Goal: Transaction & Acquisition: Obtain resource

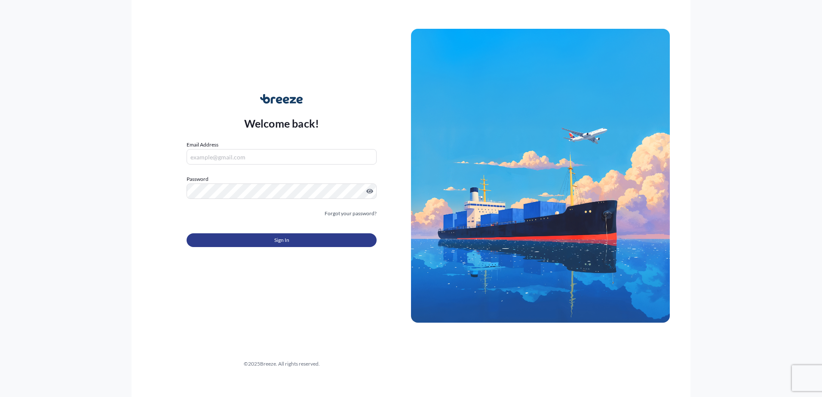
type input "[EMAIL_ADDRESS][DOMAIN_NAME]"
click at [243, 246] on form "Email Address [EMAIL_ADDRESS][DOMAIN_NAME] Password Must include: Upper & lower…" at bounding box center [282, 199] width 190 height 117
click at [243, 246] on button "Sign In" at bounding box center [282, 241] width 190 height 14
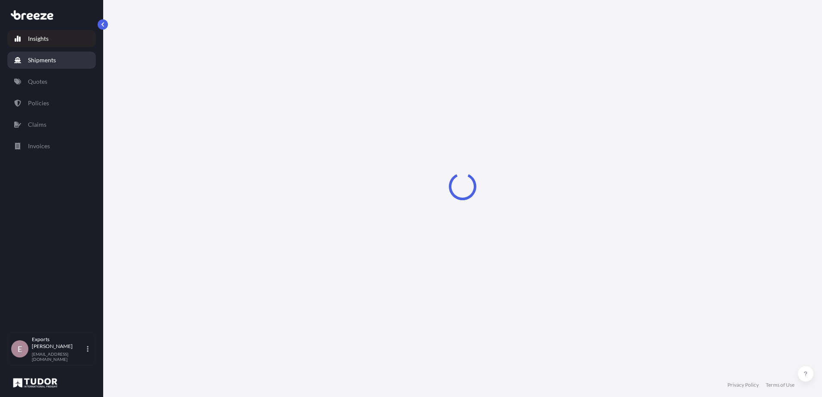
select select "2025"
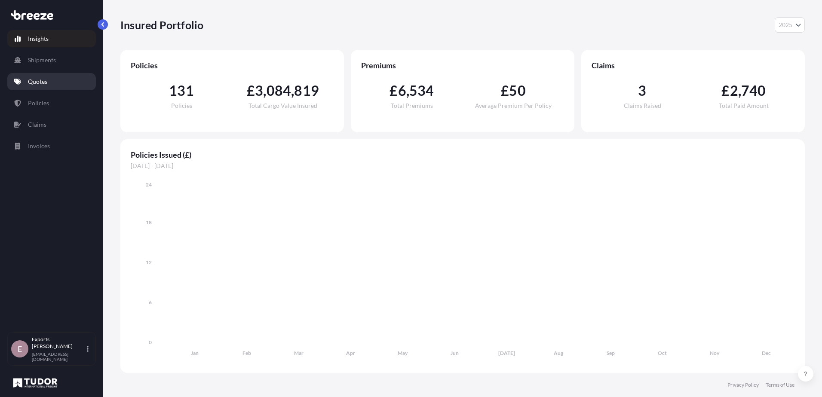
click at [32, 81] on p "Quotes" at bounding box center [37, 81] width 19 height 9
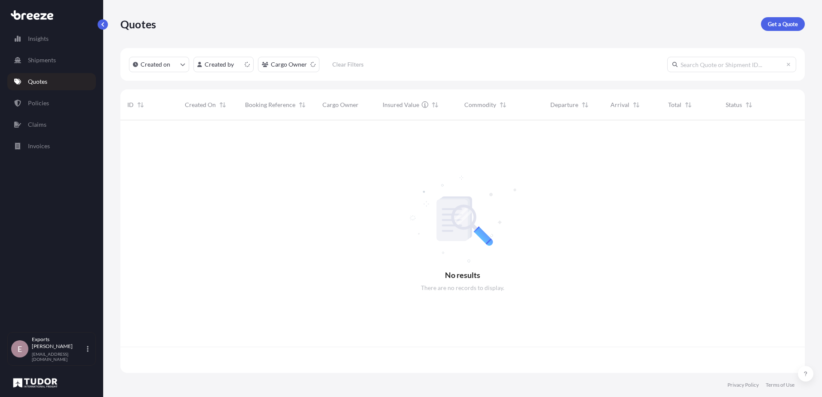
scroll to position [251, 678]
click at [784, 22] on p "Get a Quote" at bounding box center [783, 24] width 30 height 9
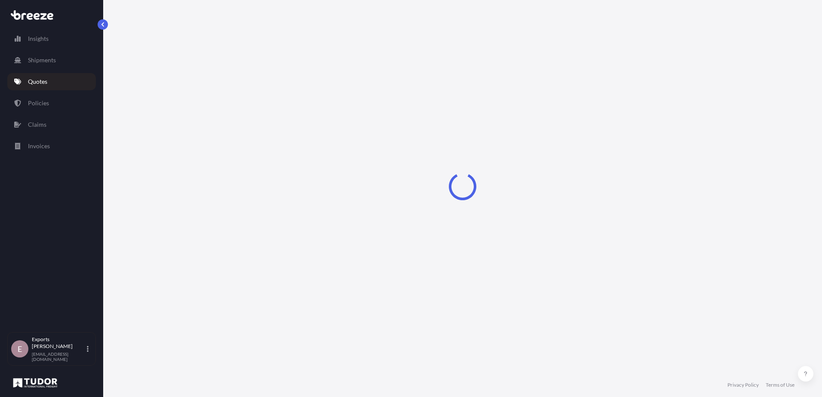
select select "Sea"
select select "1"
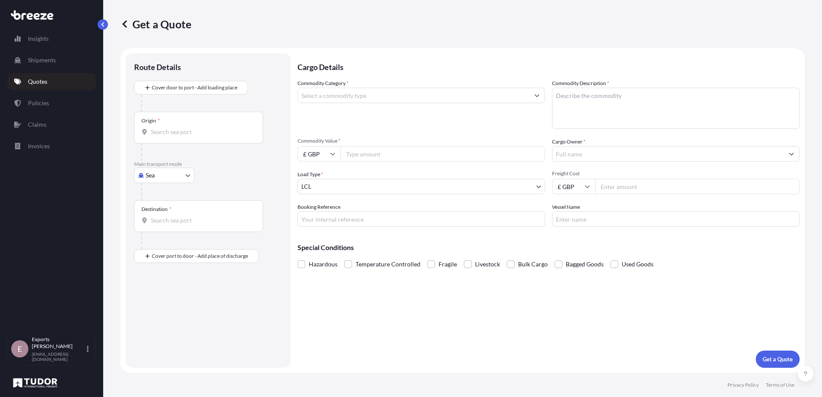
click at [147, 173] on body "Insights Shipments Quotes Policies Claims Invoices E Exports Tudor Freight [EMA…" at bounding box center [411, 198] width 822 height 397
click at [155, 229] on span "Road" at bounding box center [158, 228] width 14 height 9
select select "Road"
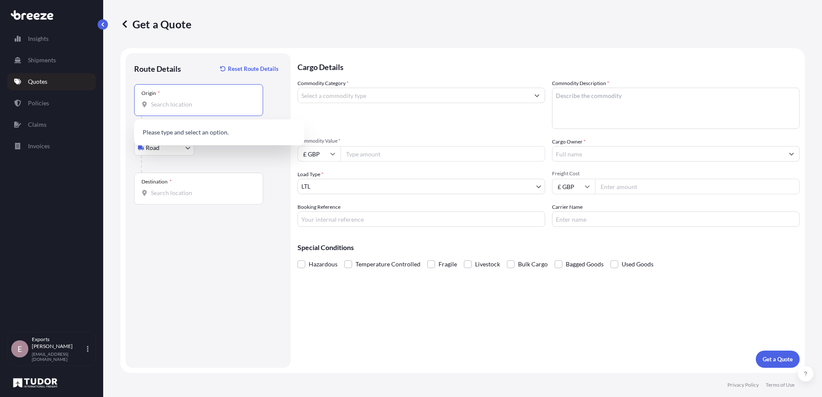
click at [161, 108] on input "Origin *" at bounding box center [201, 104] width 101 height 9
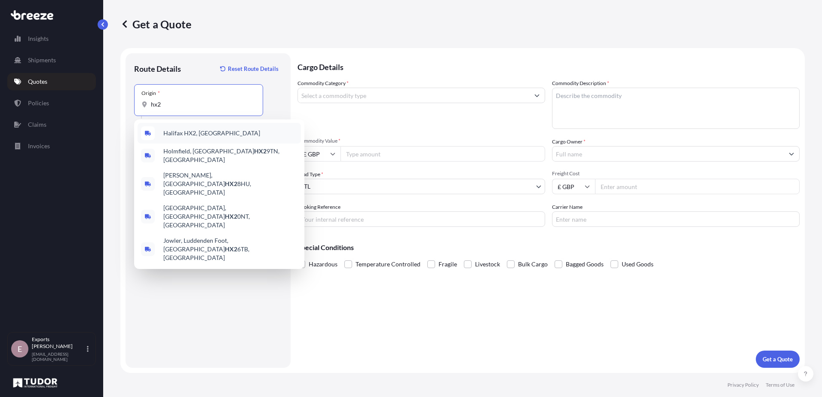
click at [187, 137] on span "Halifax HX2, [GEOGRAPHIC_DATA]" at bounding box center [211, 133] width 97 height 9
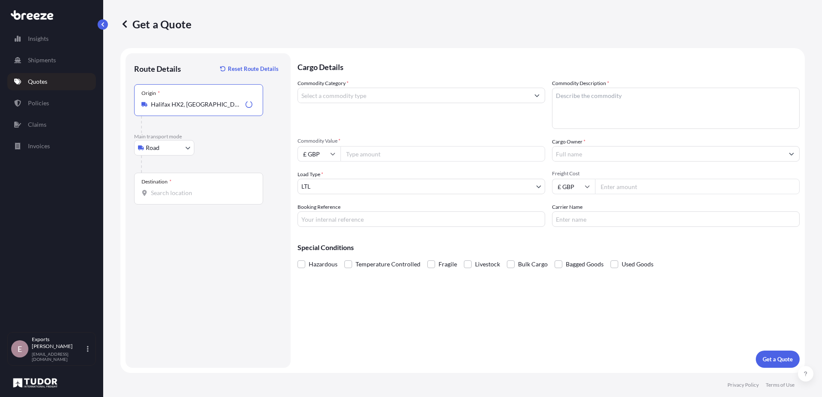
type input "Halifax HX2, [GEOGRAPHIC_DATA]"
click at [178, 202] on div "Destination *" at bounding box center [198, 189] width 129 height 32
click at [178, 197] on input "Destination *" at bounding box center [201, 193] width 101 height 9
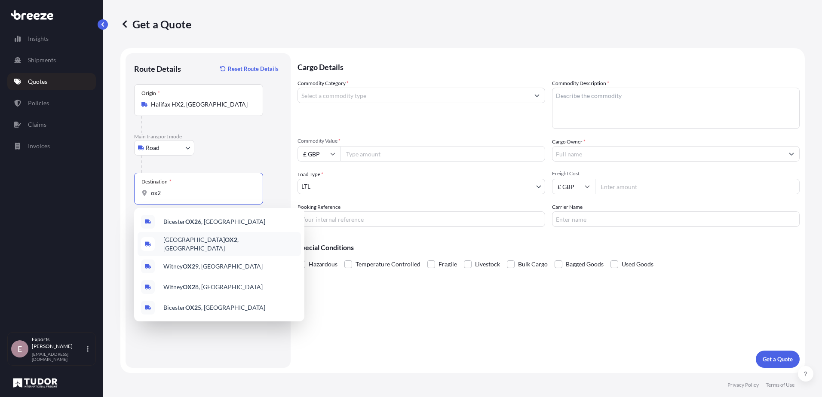
click at [214, 241] on div "Oxford OX2 , [GEOGRAPHIC_DATA]" at bounding box center [219, 244] width 163 height 24
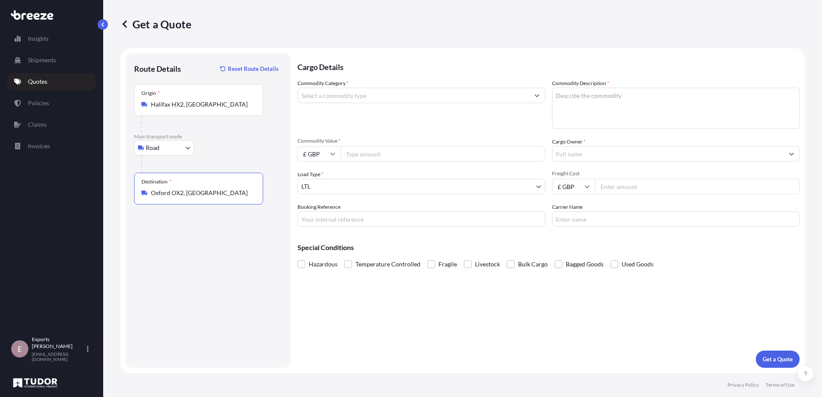
type input "Oxford OX2, [GEOGRAPHIC_DATA]"
click at [337, 93] on input "Commodity Category *" at bounding box center [413, 95] width 231 height 15
type input "Computer Servers, Desktop Computers, Computer Parts, Peripherals"
type textarea "Server part"
click at [378, 153] on input "Commodity Value *" at bounding box center [443, 153] width 205 height 15
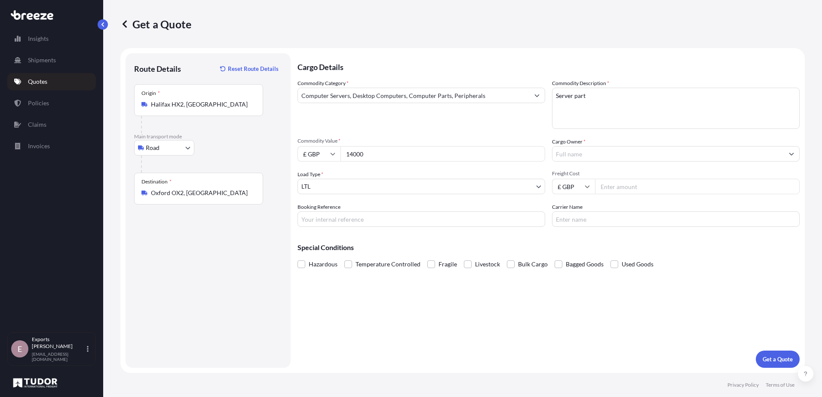
type input "14000"
click at [584, 151] on input "Cargo Owner *" at bounding box center [668, 153] width 231 height 15
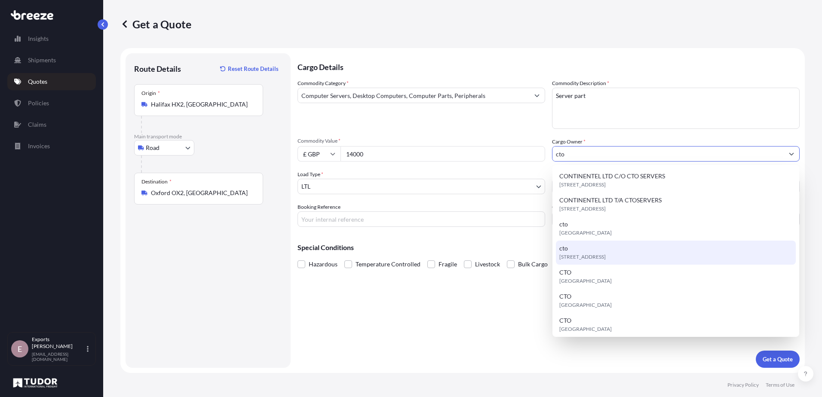
click at [583, 254] on span "[STREET_ADDRESS]" at bounding box center [583, 257] width 46 height 9
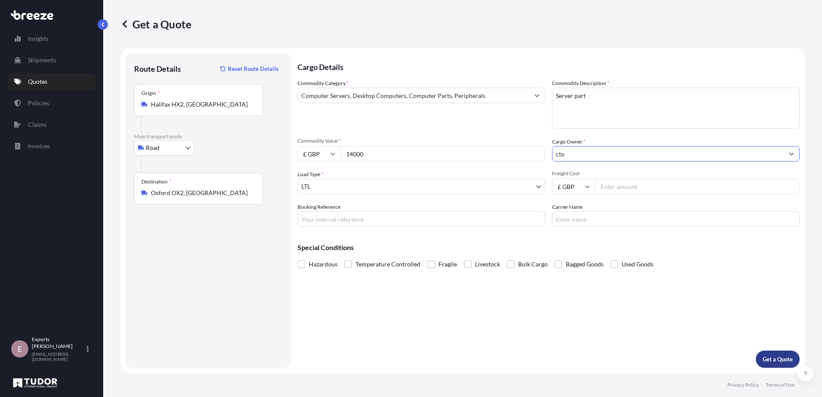
type input "cto"
click at [780, 355] on p "Get a Quote" at bounding box center [778, 359] width 30 height 9
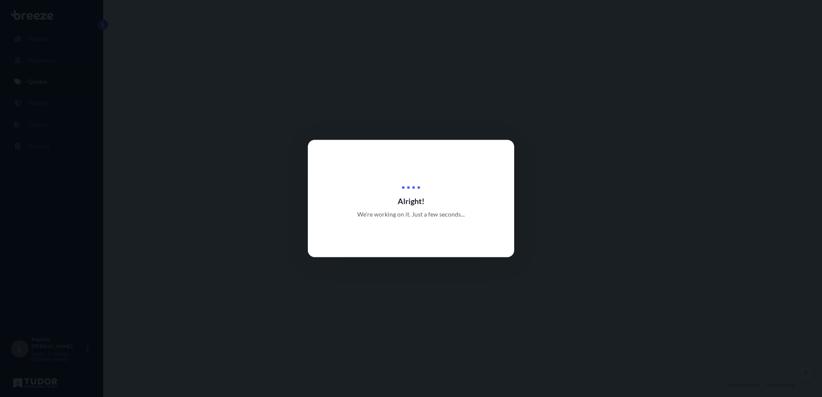
select select "Road"
select select "1"
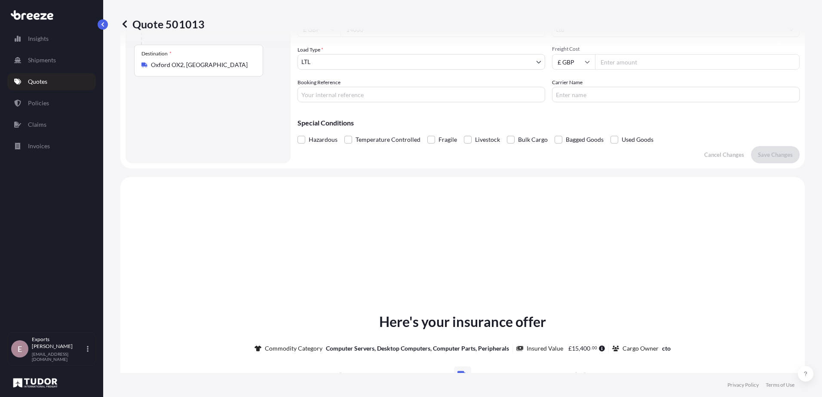
scroll to position [259, 0]
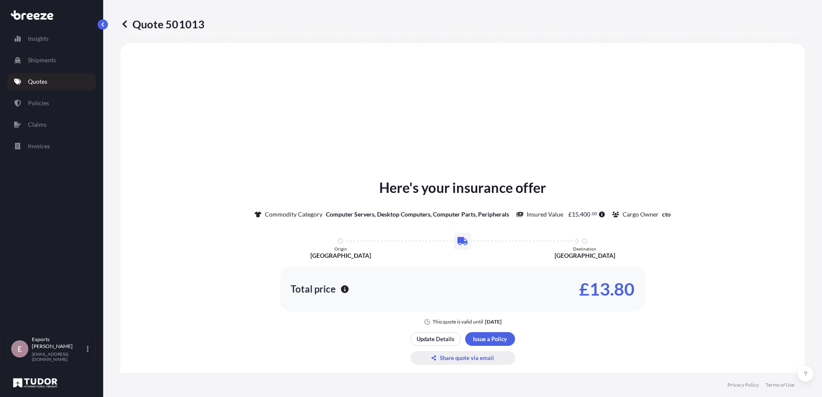
click at [465, 358] on p "Share quote via email" at bounding box center [467, 358] width 54 height 9
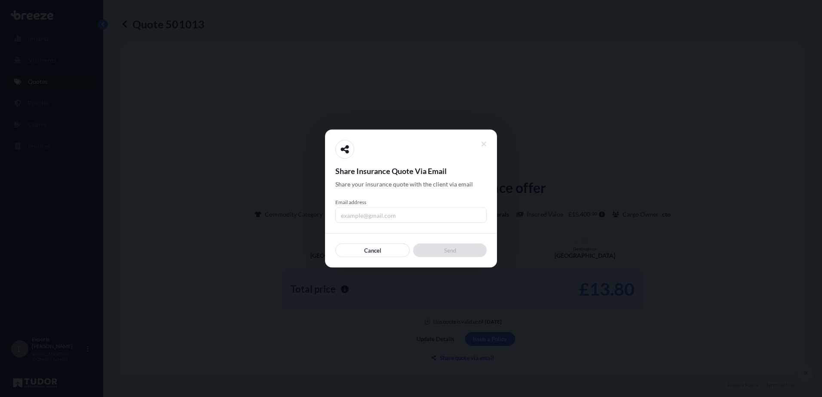
click at [384, 216] on input "Email address" at bounding box center [410, 215] width 151 height 15
type input "[PERSON_NAME][EMAIL_ADDRESS][DOMAIN_NAME]"
